Goal: Task Accomplishment & Management: Complete application form

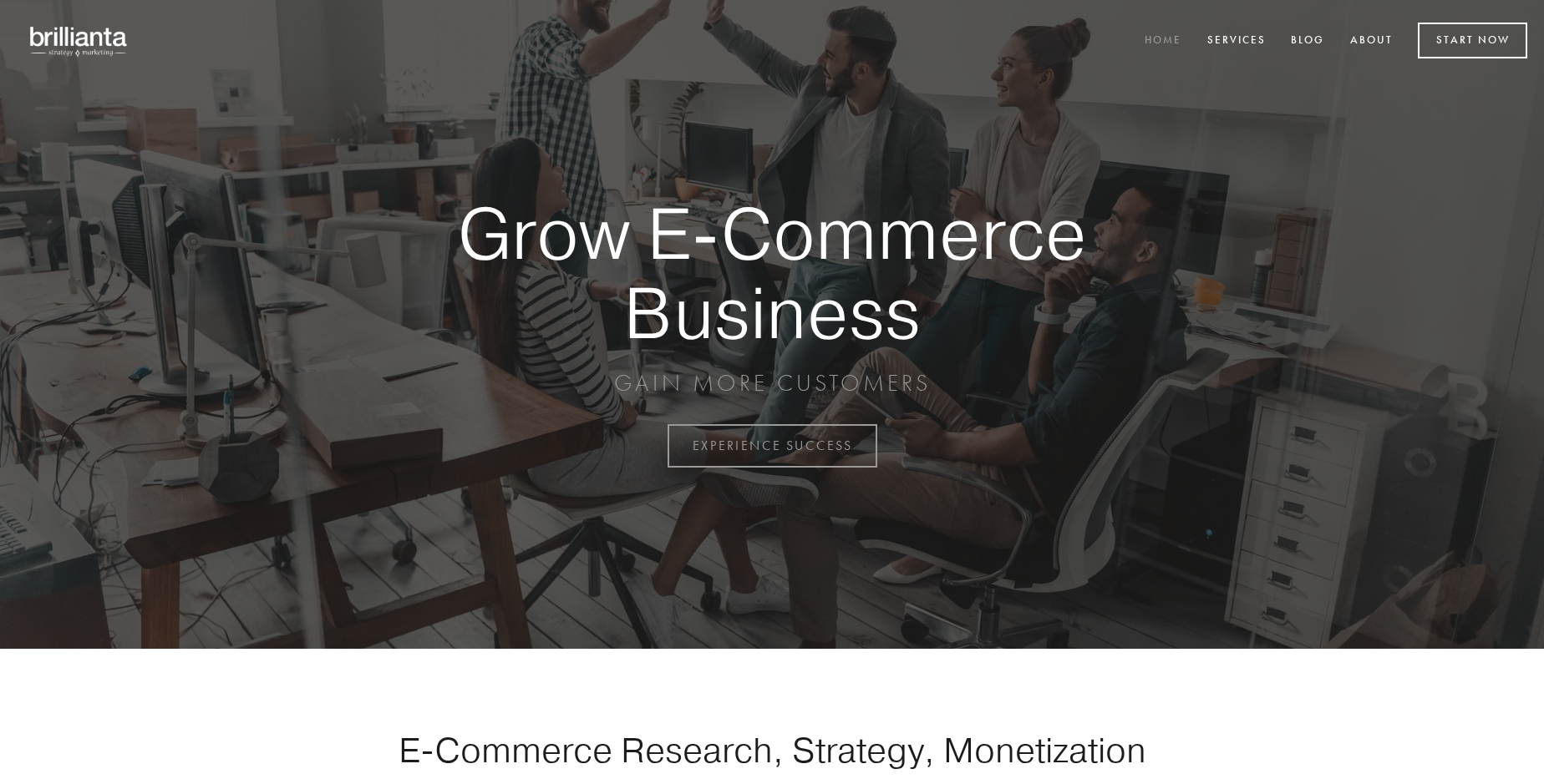
scroll to position [4378, 0]
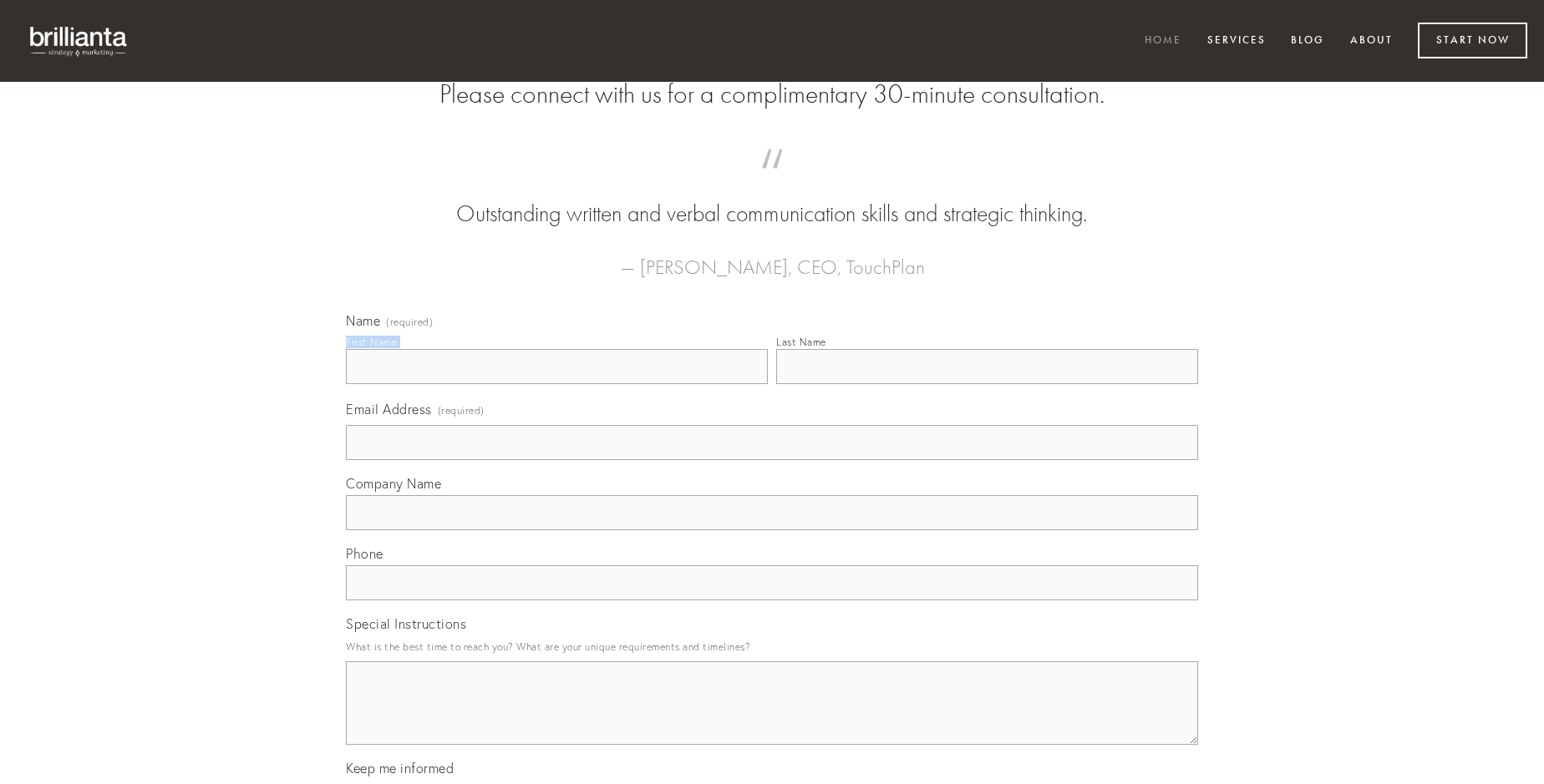
type input "[PERSON_NAME]"
click at [987, 384] on input "Last Name" at bounding box center [987, 366] width 422 height 35
type input "[PERSON_NAME]"
click at [772, 461] on input "Email Address (required)" at bounding box center [772, 443] width 852 height 35
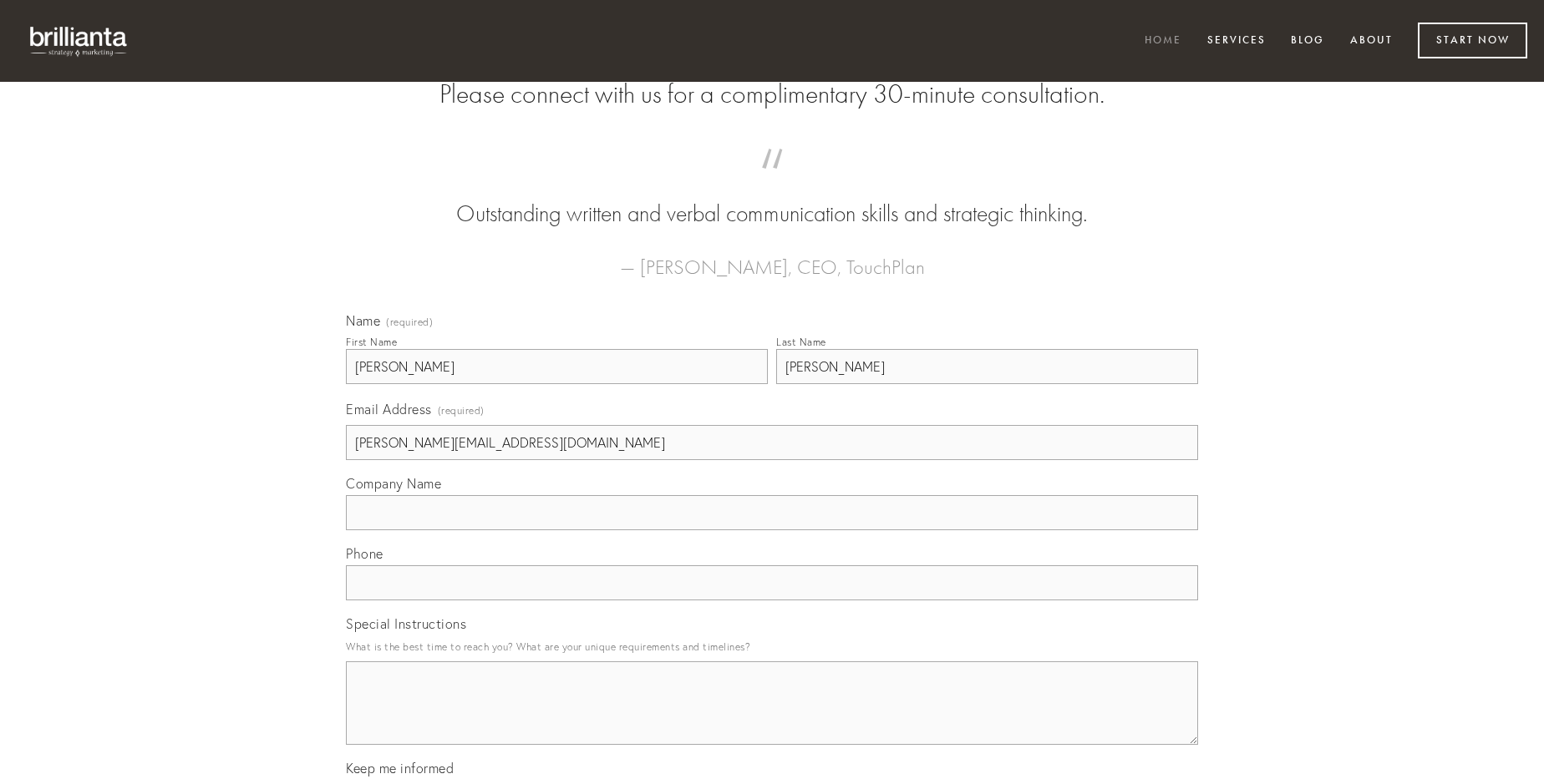
type input "[PERSON_NAME][EMAIL_ADDRESS][DOMAIN_NAME]"
click at [772, 531] on input "Company Name" at bounding box center [772, 513] width 852 height 35
type input "tabula"
click at [772, 601] on input "text" at bounding box center [772, 583] width 852 height 35
click at [772, 718] on textarea "Special Instructions" at bounding box center [772, 703] width 852 height 83
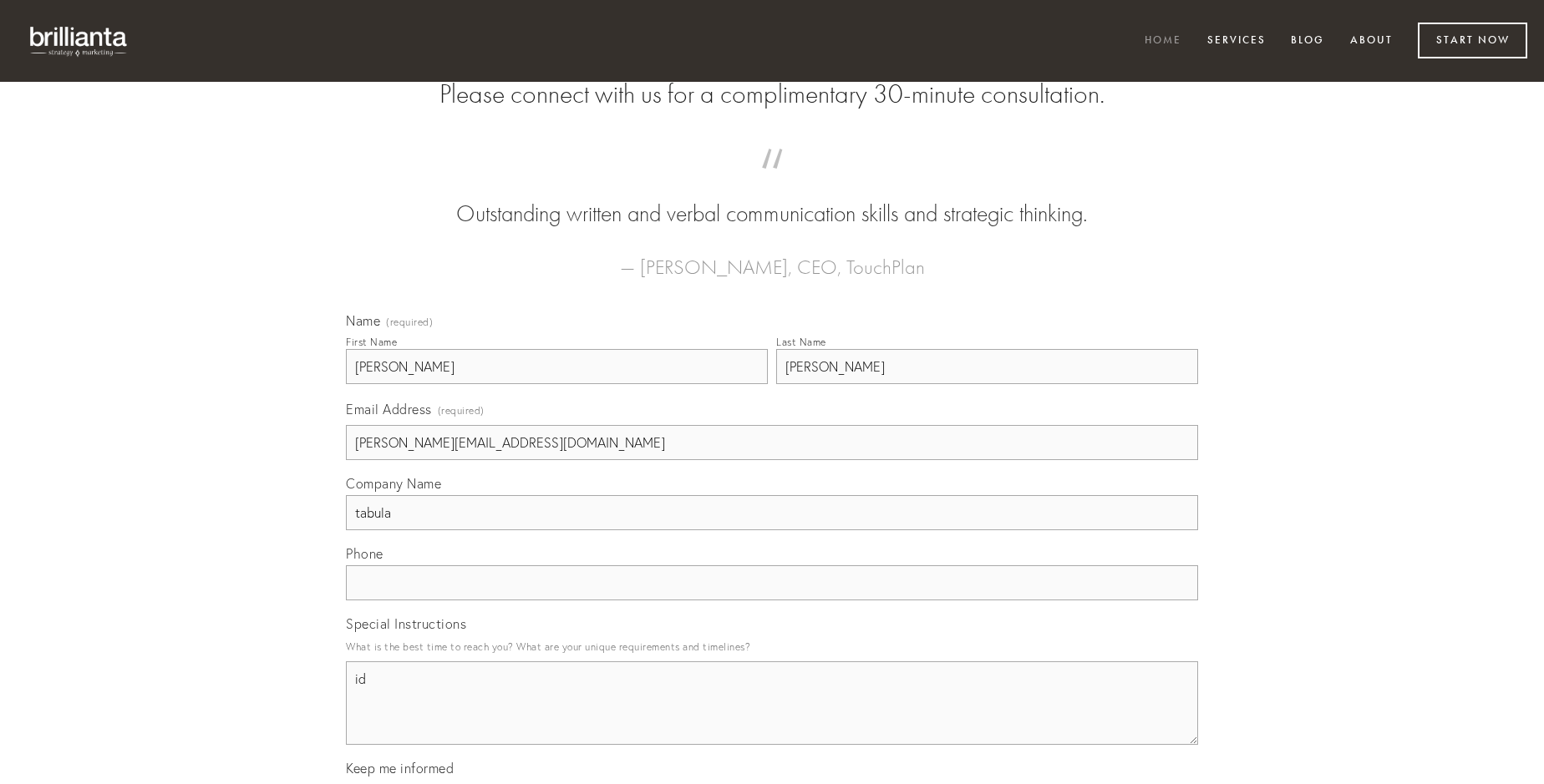
type textarea "id"
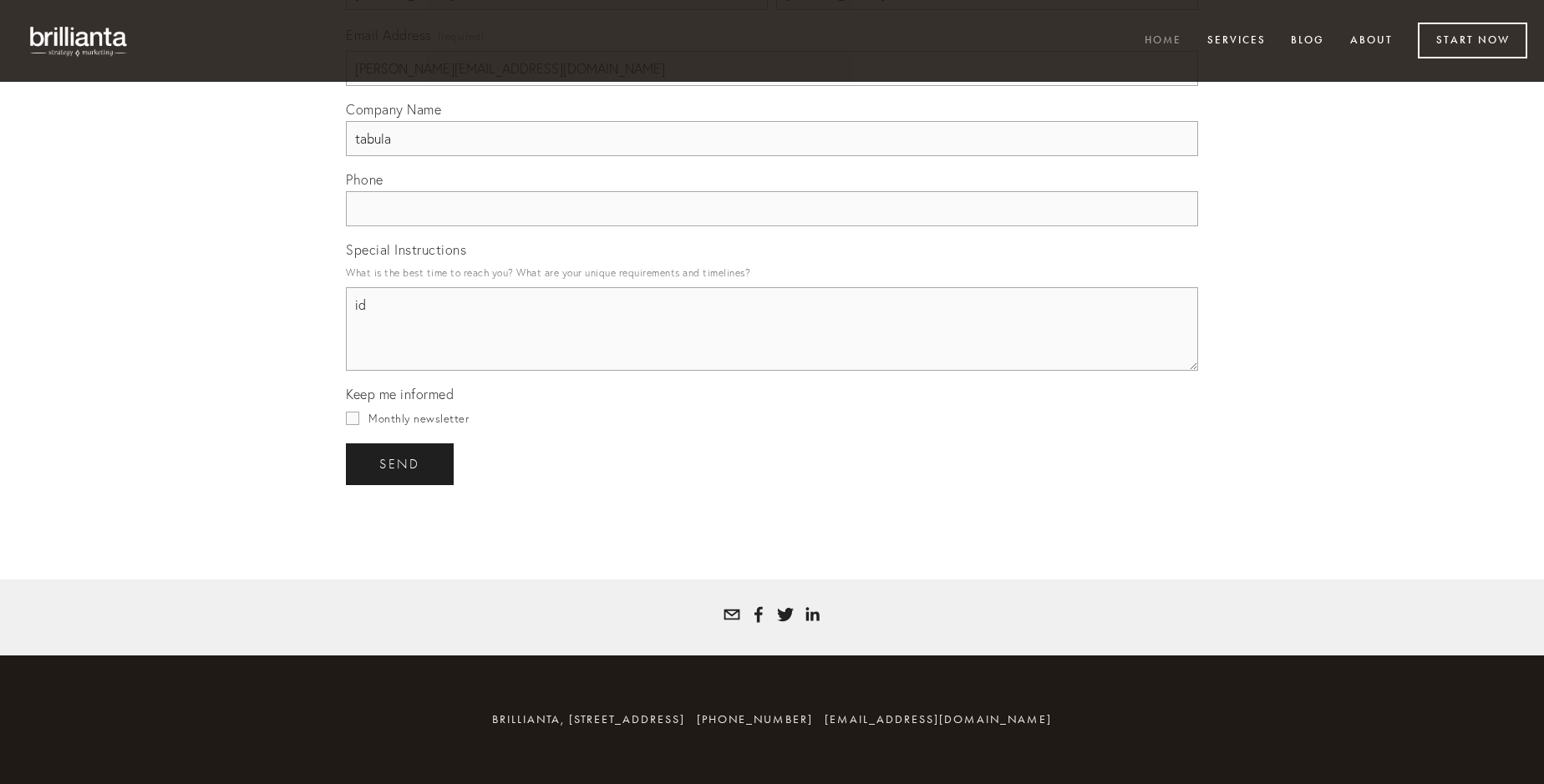
click at [401, 463] on span "send" at bounding box center [399, 464] width 41 height 15
